Goal: Information Seeking & Learning: Learn about a topic

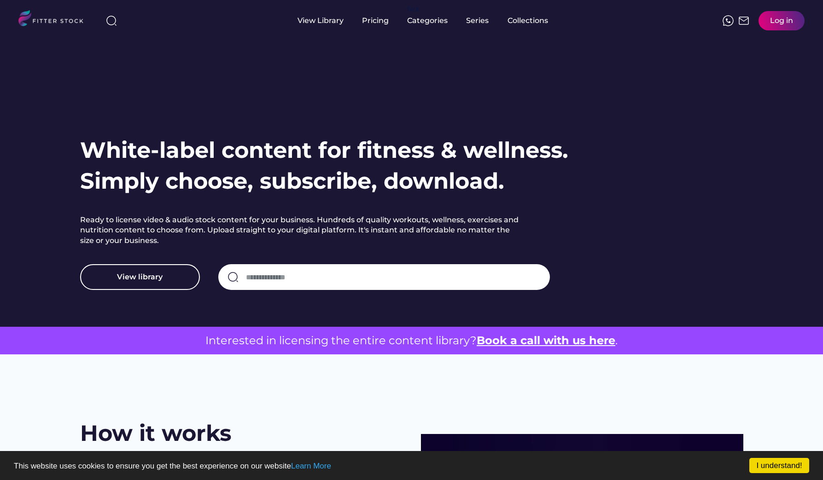
click at [296, 272] on input "input" at bounding box center [393, 277] width 295 height 19
type input "****"
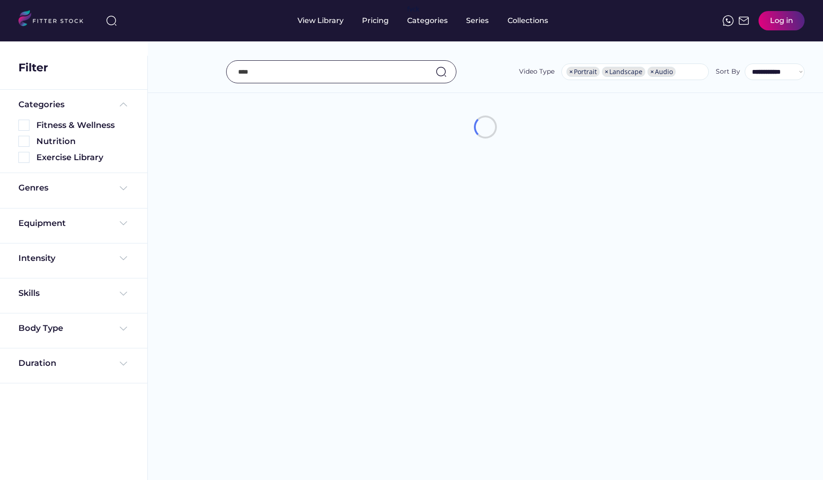
select select "**********"
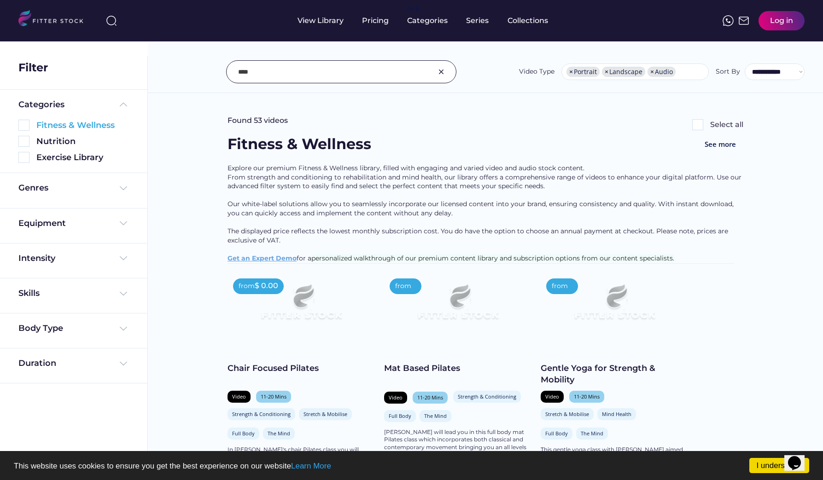
drag, startPoint x: 24, startPoint y: 124, endPoint x: 21, endPoint y: 158, distance: 33.8
click at [24, 124] on img at bounding box center [23, 125] width 11 height 11
click at [21, 158] on img at bounding box center [23, 157] width 11 height 11
click at [22, 158] on img at bounding box center [23, 157] width 11 height 11
click at [25, 158] on img at bounding box center [23, 157] width 11 height 11
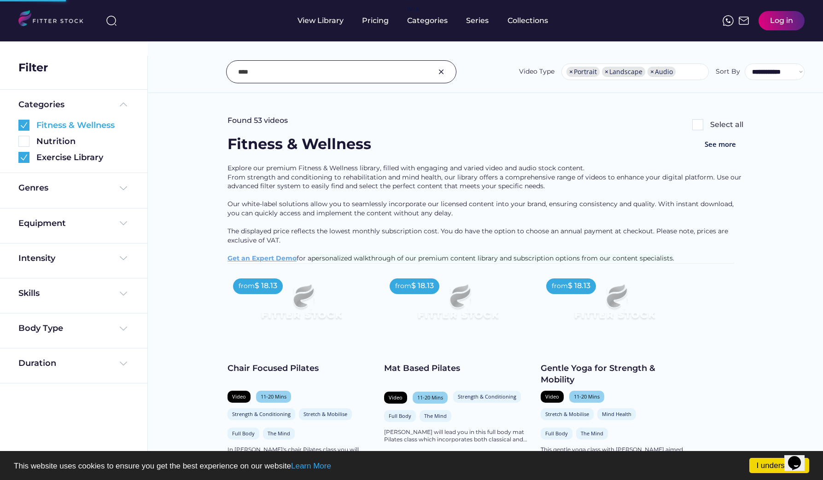
click at [24, 125] on img at bounding box center [23, 125] width 11 height 11
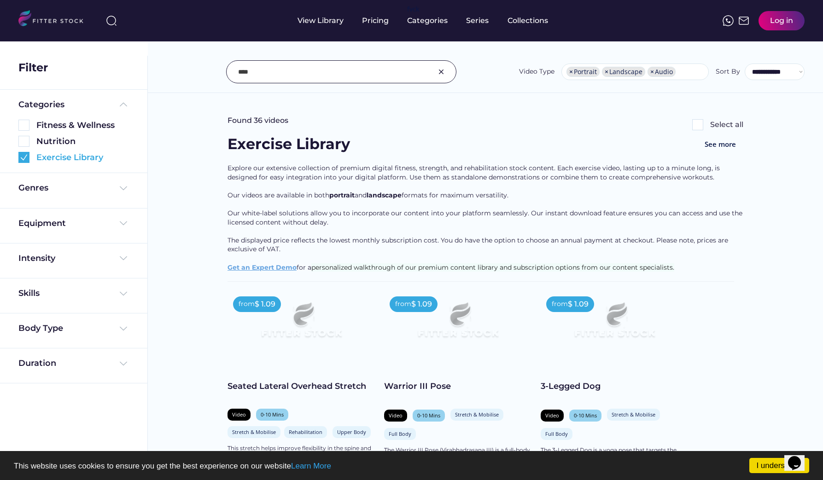
click at [122, 188] on img at bounding box center [123, 188] width 11 height 11
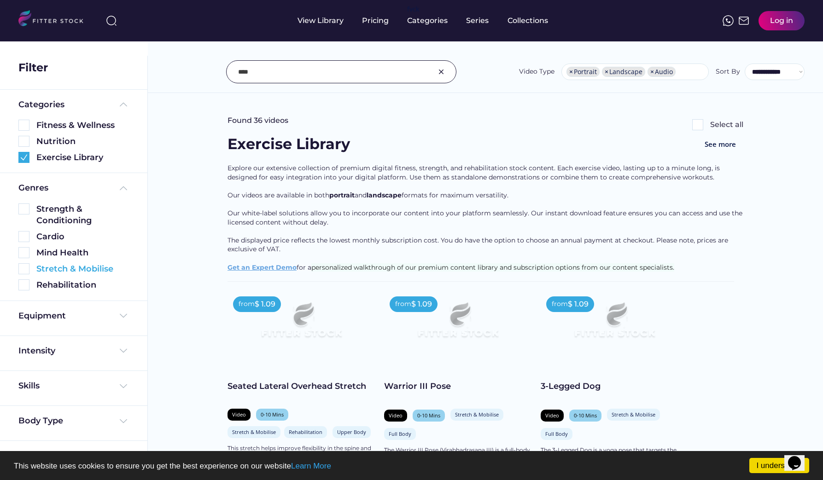
click at [23, 267] on img at bounding box center [23, 268] width 11 height 11
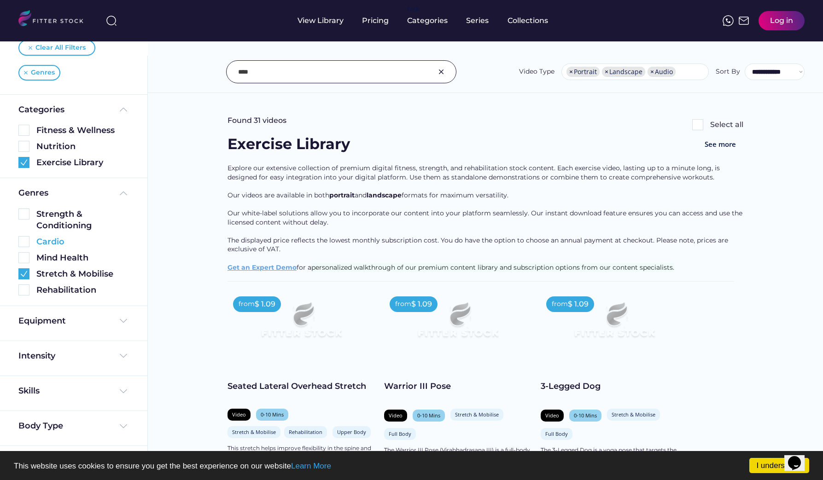
scroll to position [44, 0]
click at [121, 425] on img at bounding box center [123, 426] width 11 height 11
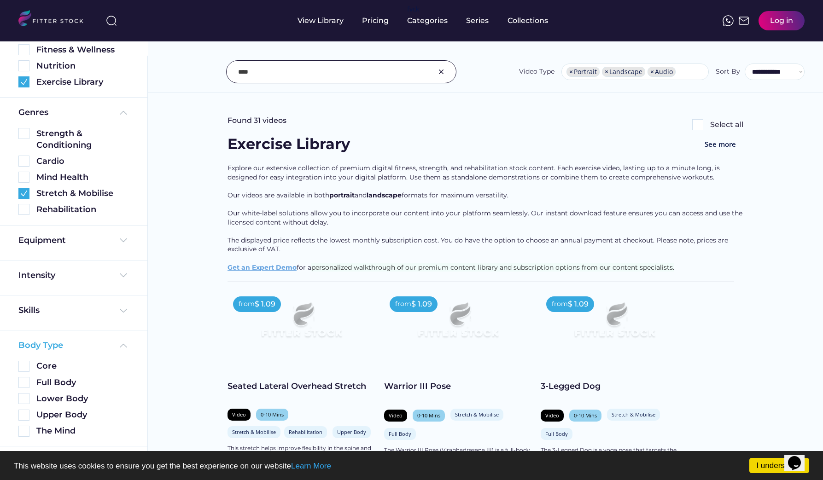
scroll to position [125, 0]
click at [25, 382] on img at bounding box center [23, 383] width 11 height 11
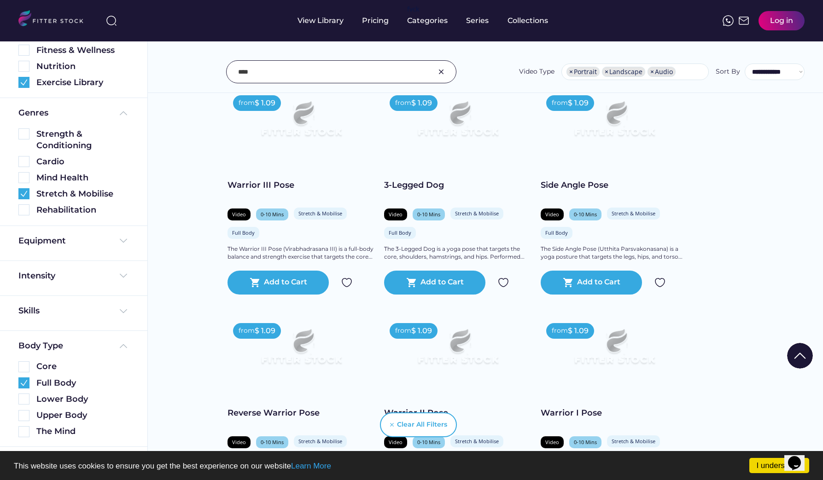
scroll to position [201, 0]
click at [399, 211] on div "Video" at bounding box center [396, 214] width 14 height 7
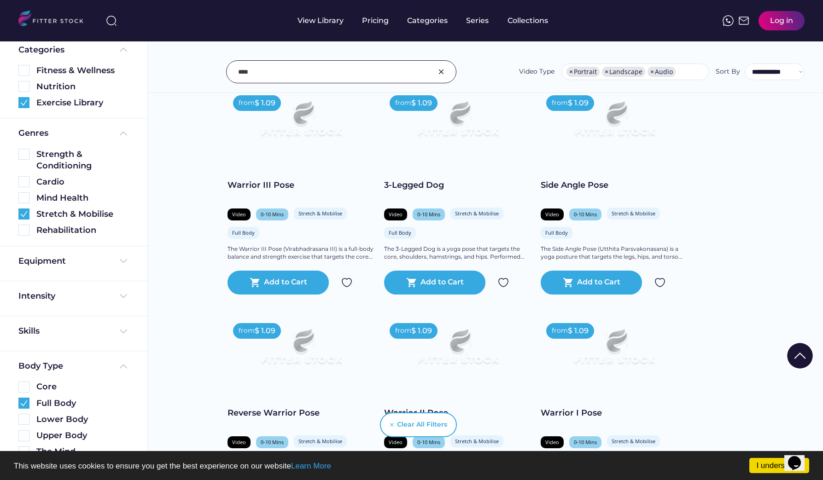
scroll to position [0, 0]
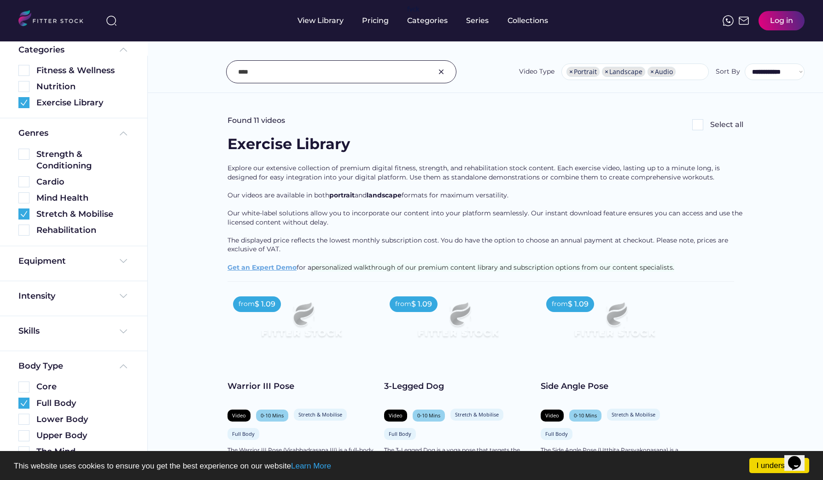
click at [492, 324] on img at bounding box center [458, 324] width 118 height 66
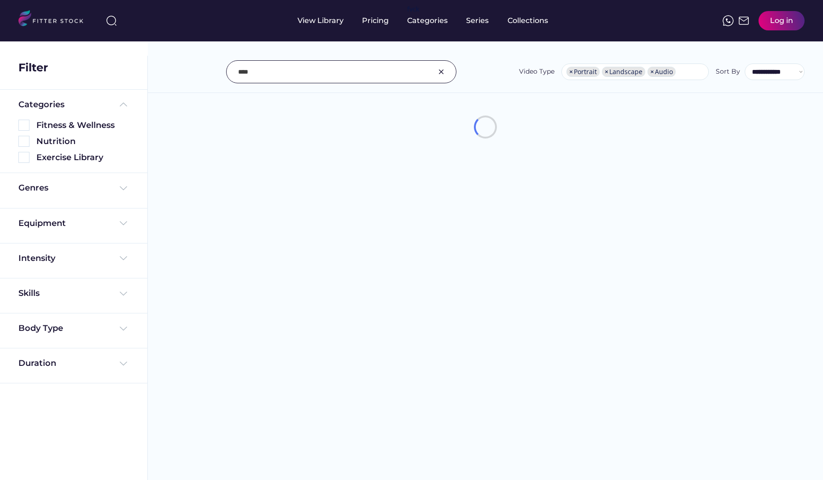
select select "**********"
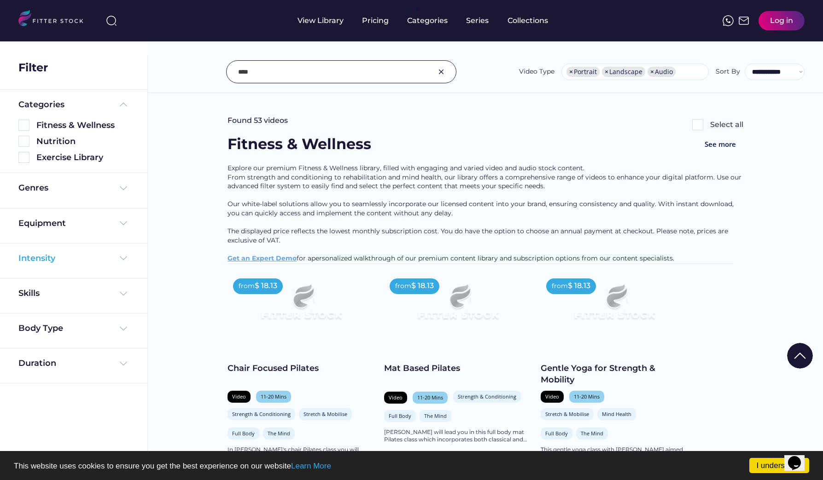
scroll to position [348, 0]
